Goal: Task Accomplishment & Management: Use online tool/utility

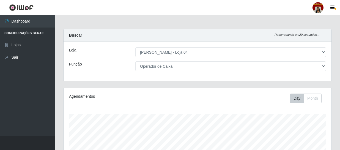
select select "251"
select select "22"
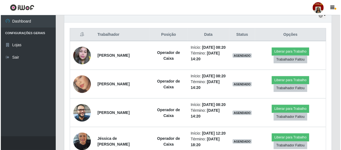
scroll to position [114, 268]
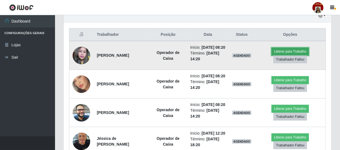
click at [293, 50] on button "Liberar para Trabalho" at bounding box center [289, 52] width 37 height 8
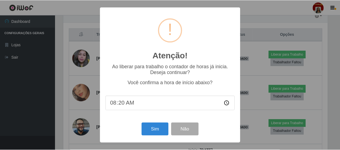
scroll to position [114, 265]
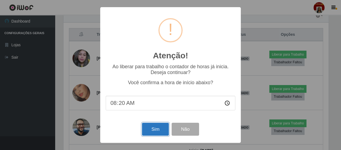
click at [149, 125] on button "Sim" at bounding box center [155, 129] width 27 height 13
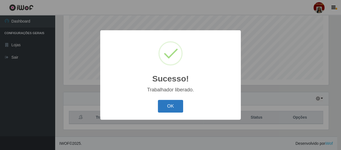
click at [174, 105] on button "OK" at bounding box center [171, 106] width 26 height 13
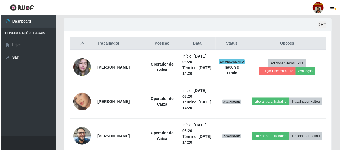
scroll to position [192, 0]
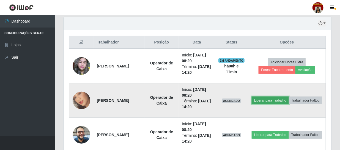
click at [288, 96] on button "Liberar para Trabalho" at bounding box center [269, 100] width 37 height 8
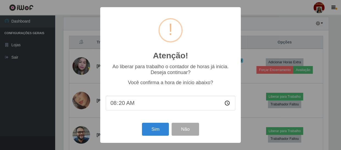
scroll to position [114, 265]
click at [156, 129] on button "Sim" at bounding box center [155, 129] width 27 height 13
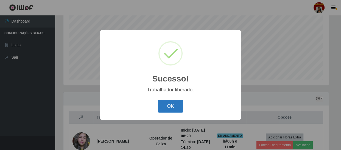
click at [176, 106] on button "OK" at bounding box center [171, 106] width 26 height 13
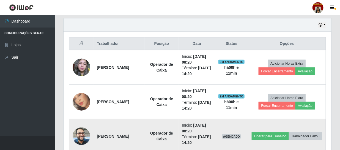
scroll to position [192, 0]
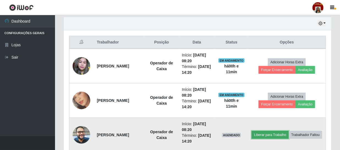
click at [287, 132] on button "Liberar para Trabalho" at bounding box center [269, 135] width 37 height 8
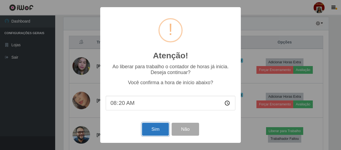
click at [148, 127] on button "Sim" at bounding box center [155, 129] width 27 height 13
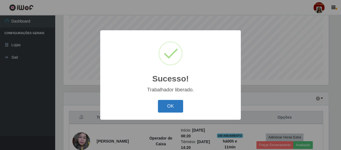
click at [173, 104] on button "OK" at bounding box center [171, 106] width 26 height 13
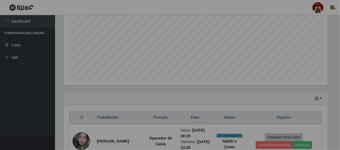
scroll to position [0, 0]
